Goal: Task Accomplishment & Management: Use online tool/utility

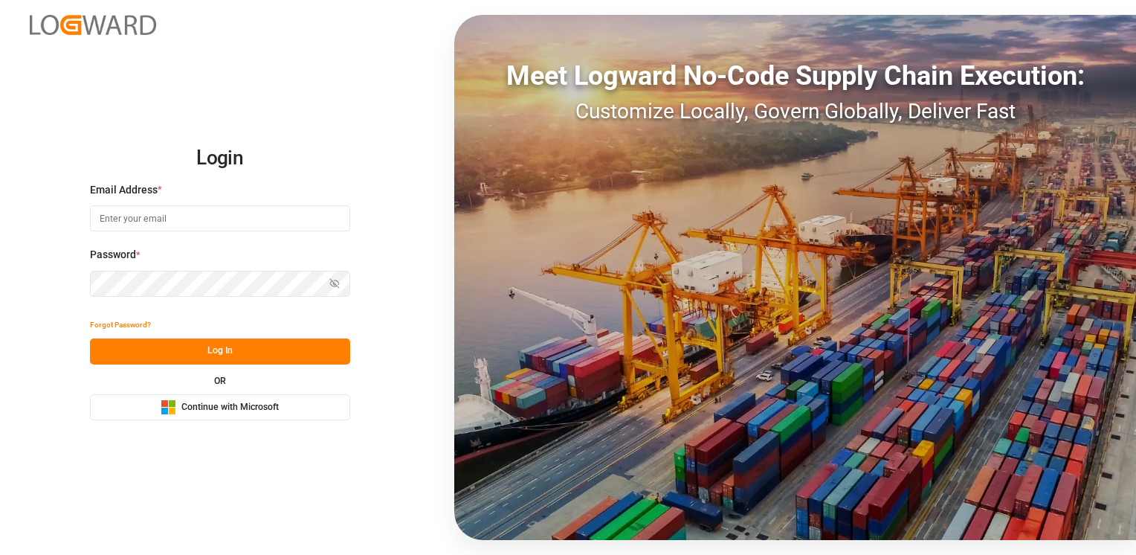
type input "[PERSON_NAME][EMAIL_ADDRESS][PERSON_NAME][DOMAIN_NAME]"
click at [220, 353] on button "Log In" at bounding box center [220, 351] width 260 height 26
